Goal: Navigation & Orientation: Find specific page/section

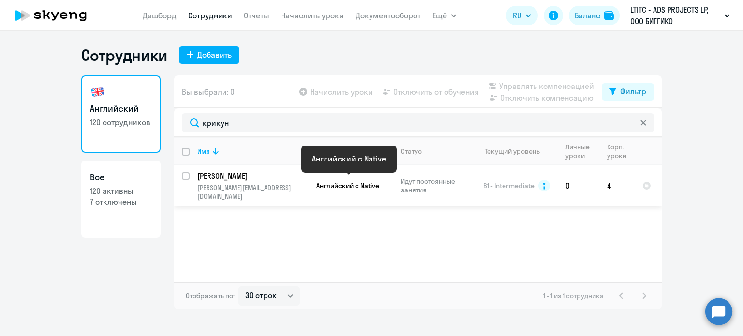
select select "30"
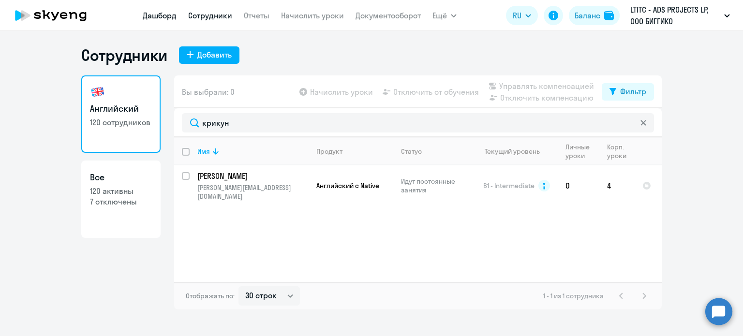
click at [155, 21] on nav "[PERSON_NAME] Отчеты Начислить уроки Документооборот" at bounding box center [282, 15] width 278 height 19
click at [158, 17] on link "Дашборд" at bounding box center [160, 16] width 34 height 10
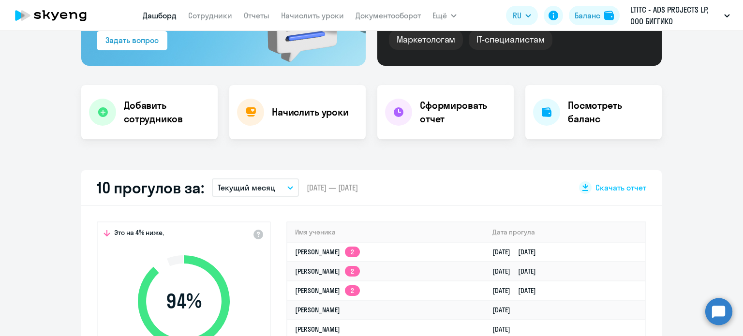
select select "30"
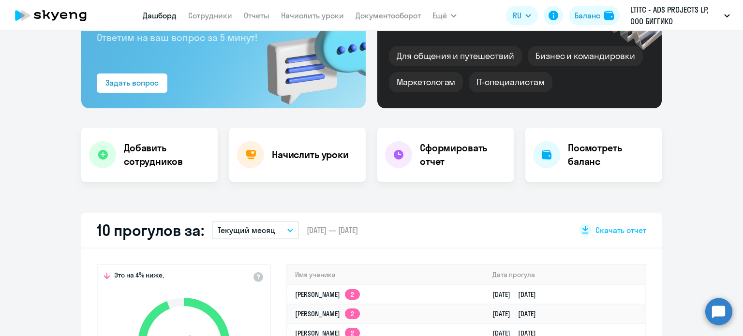
scroll to position [97, 0]
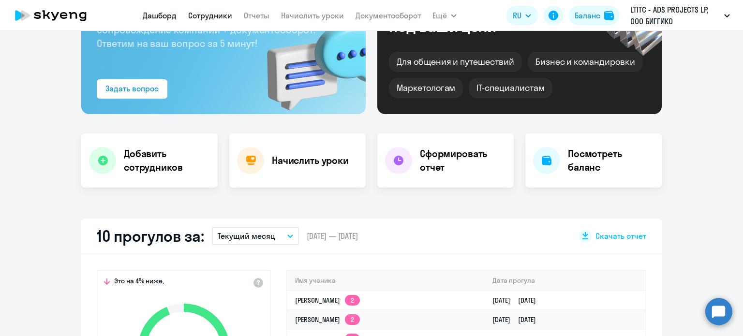
click at [203, 14] on link "Сотрудники" at bounding box center [210, 16] width 44 height 10
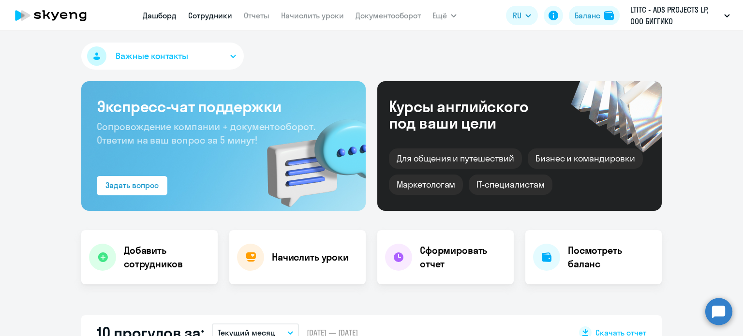
select select "30"
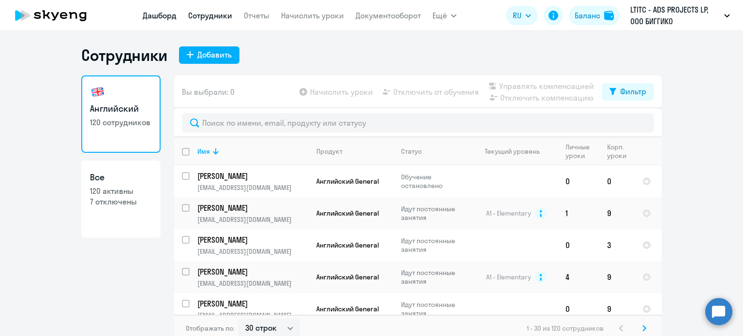
click at [149, 16] on link "Дашборд" at bounding box center [160, 16] width 34 height 10
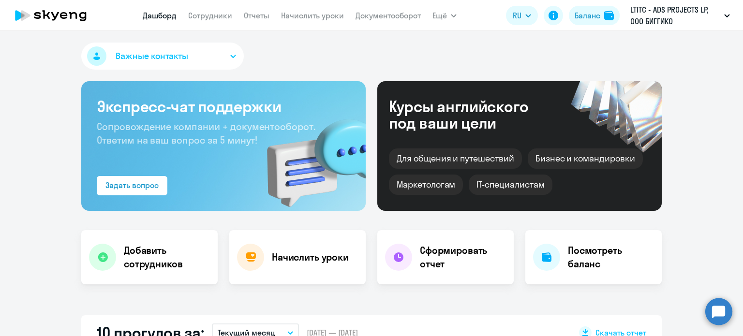
select select "30"
